Goal: Register for event/course

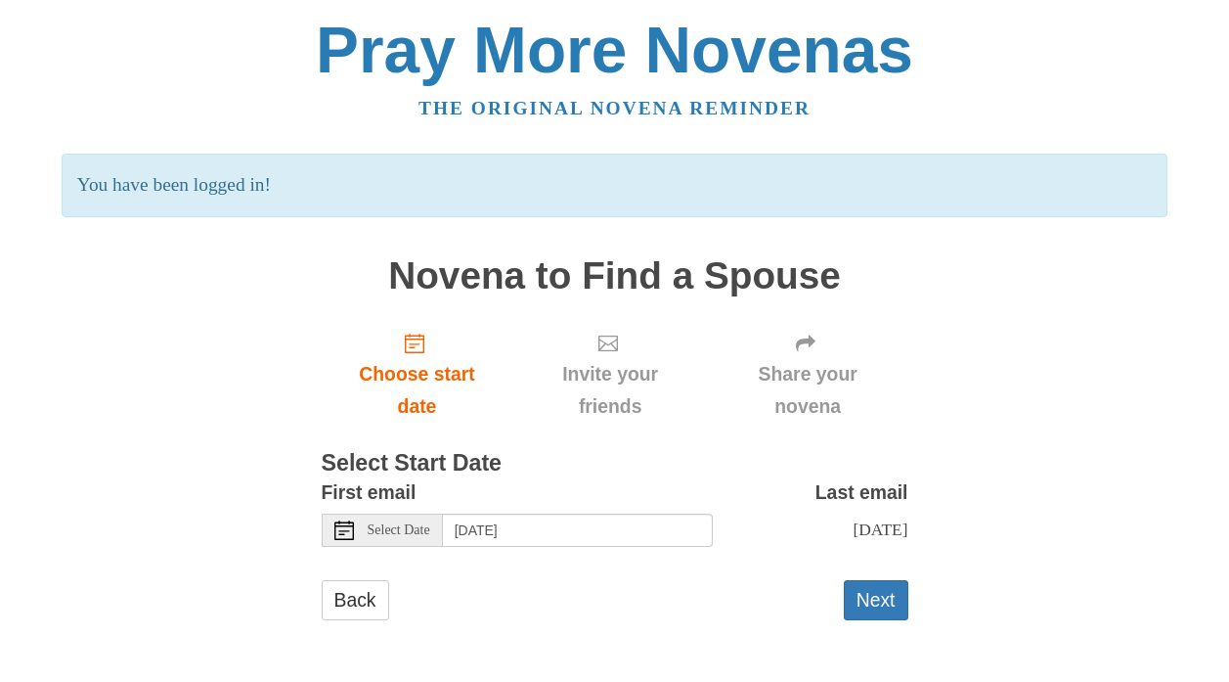
click at [424, 533] on span "Select Date" at bounding box center [399, 530] width 63 height 14
click at [880, 593] on button "Next" at bounding box center [876, 600] width 65 height 40
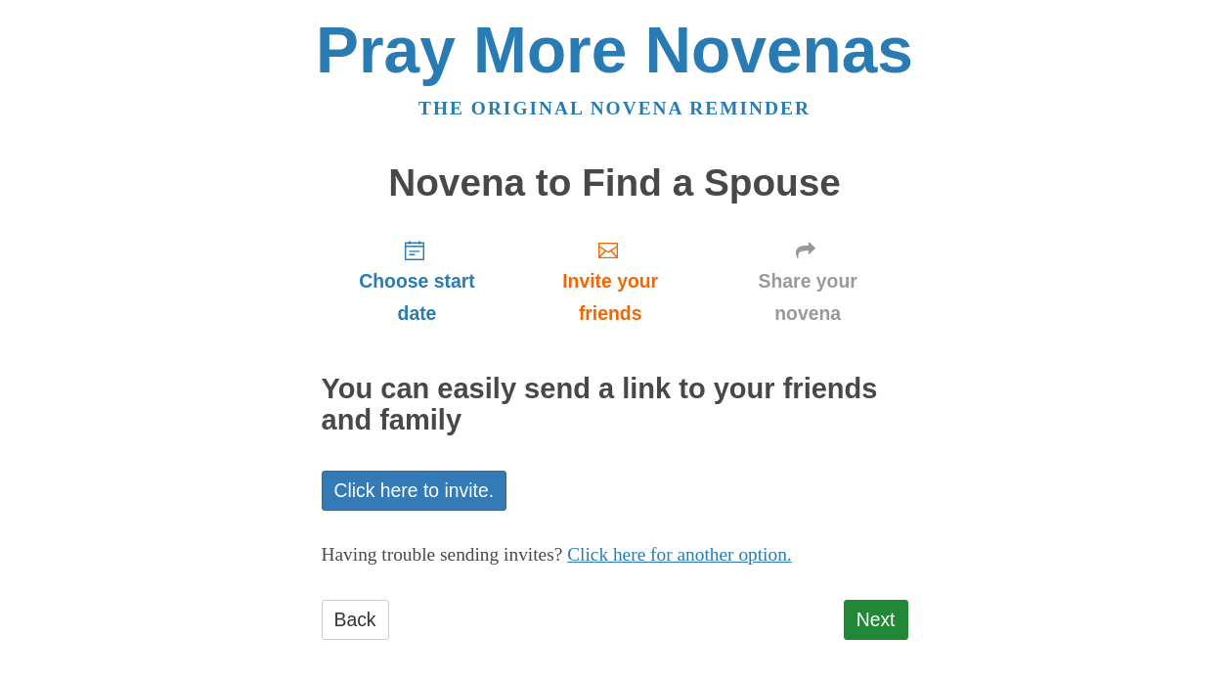
scroll to position [15, 0]
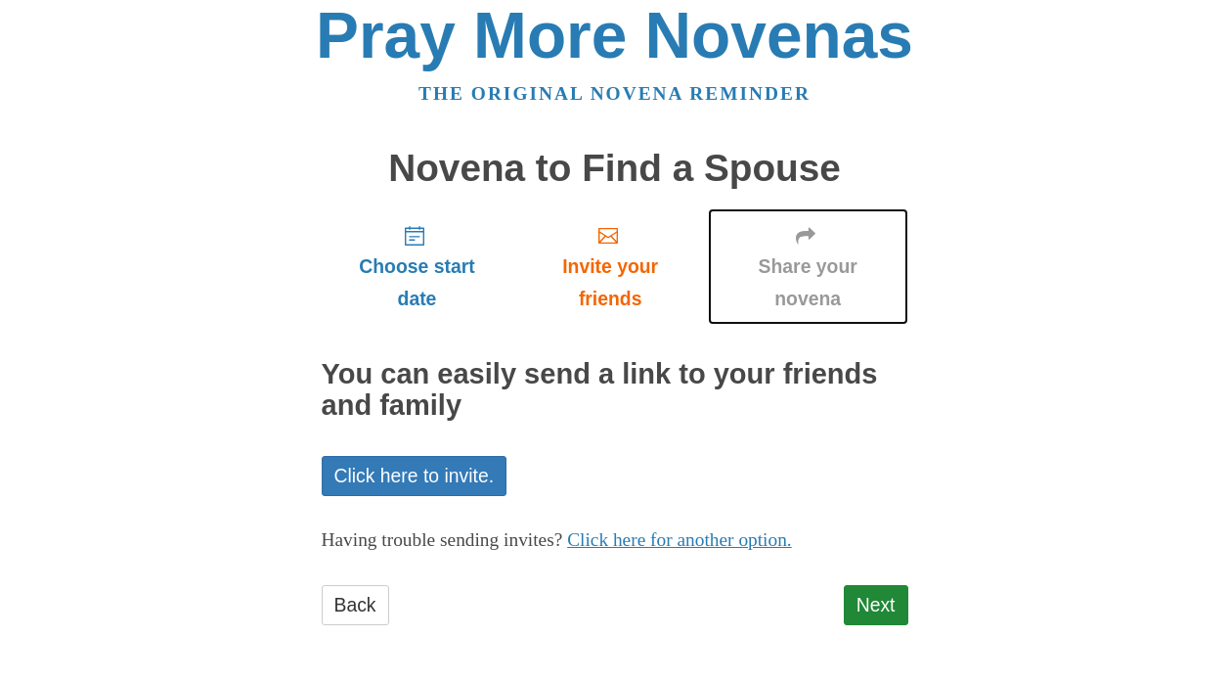
click at [839, 286] on span "Share your novena" at bounding box center [808, 282] width 161 height 65
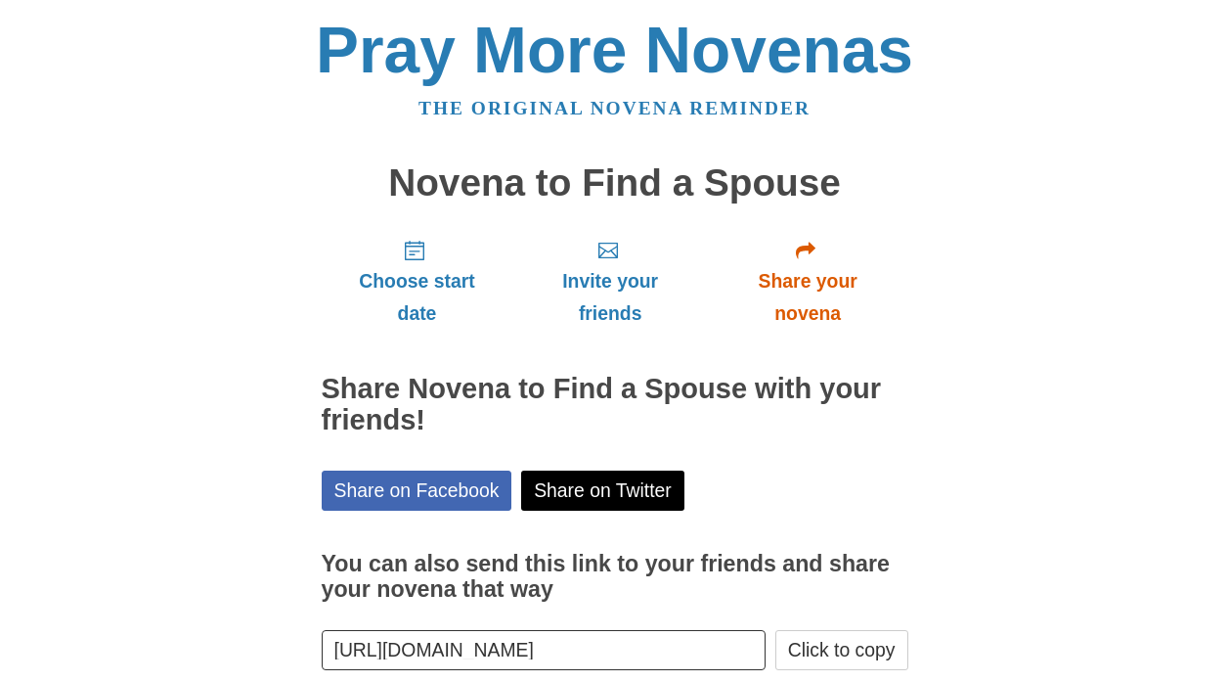
scroll to position [104, 0]
